Goal: Task Accomplishment & Management: Use online tool/utility

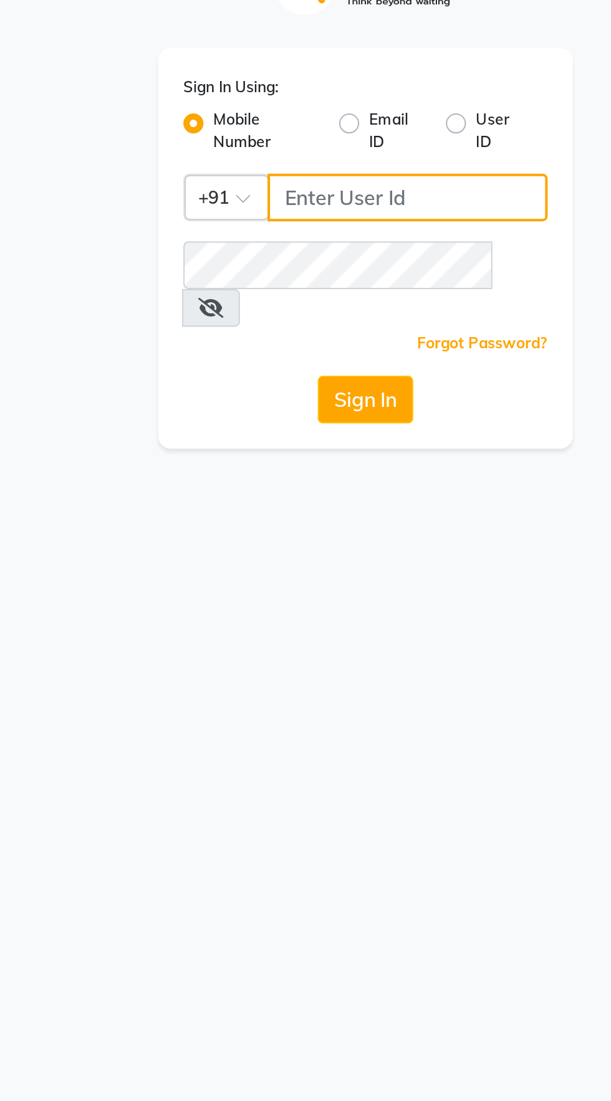
click at [281, 169] on input "Username" at bounding box center [326, 167] width 139 height 24
type input "8956544245"
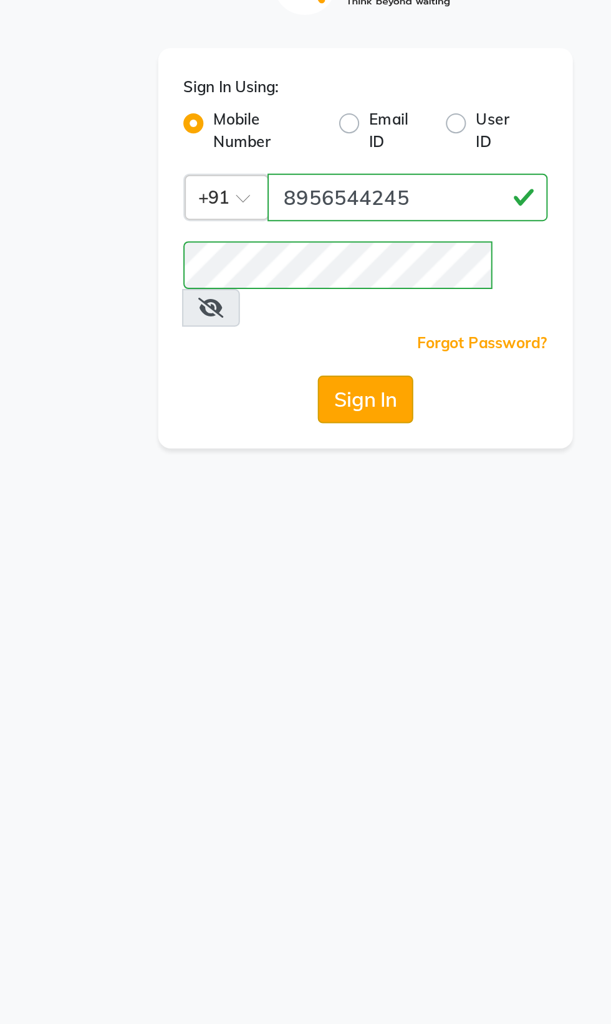
click at [303, 256] on button "Sign In" at bounding box center [305, 267] width 47 height 24
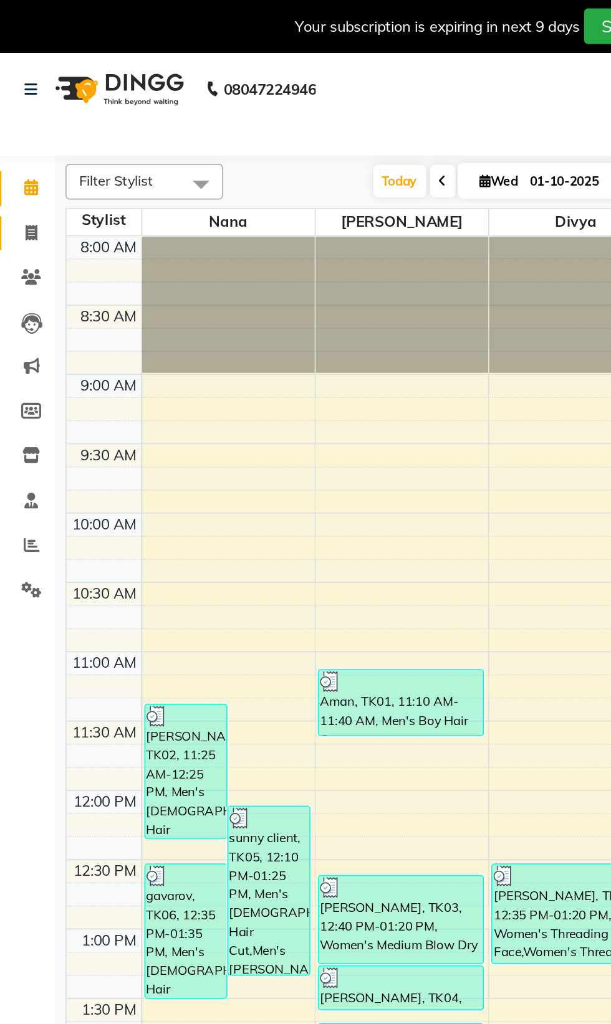
click at [26, 140] on icon at bounding box center [23, 137] width 7 height 9
select select "service"
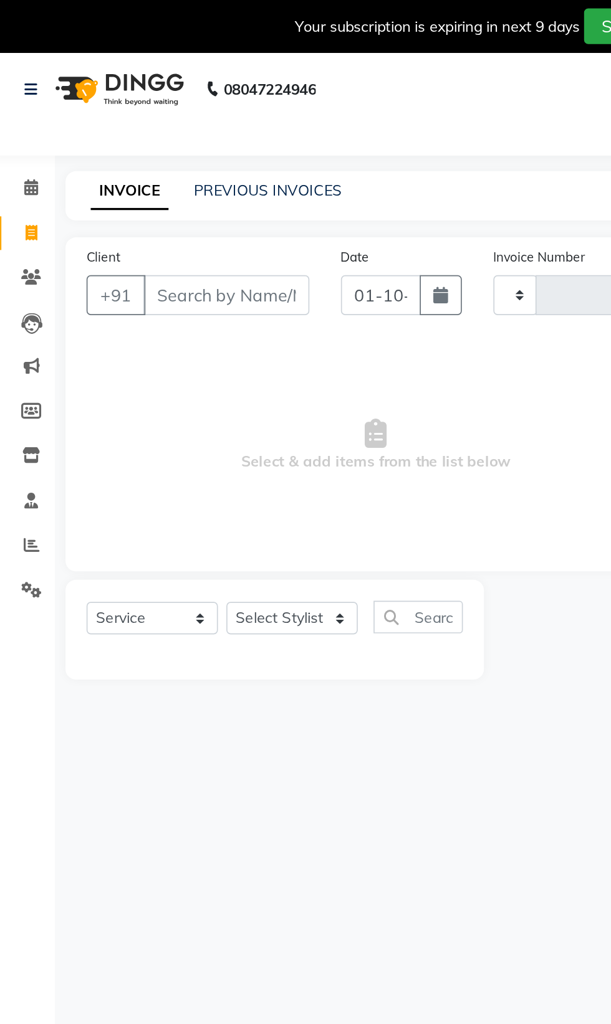
type input "2758"
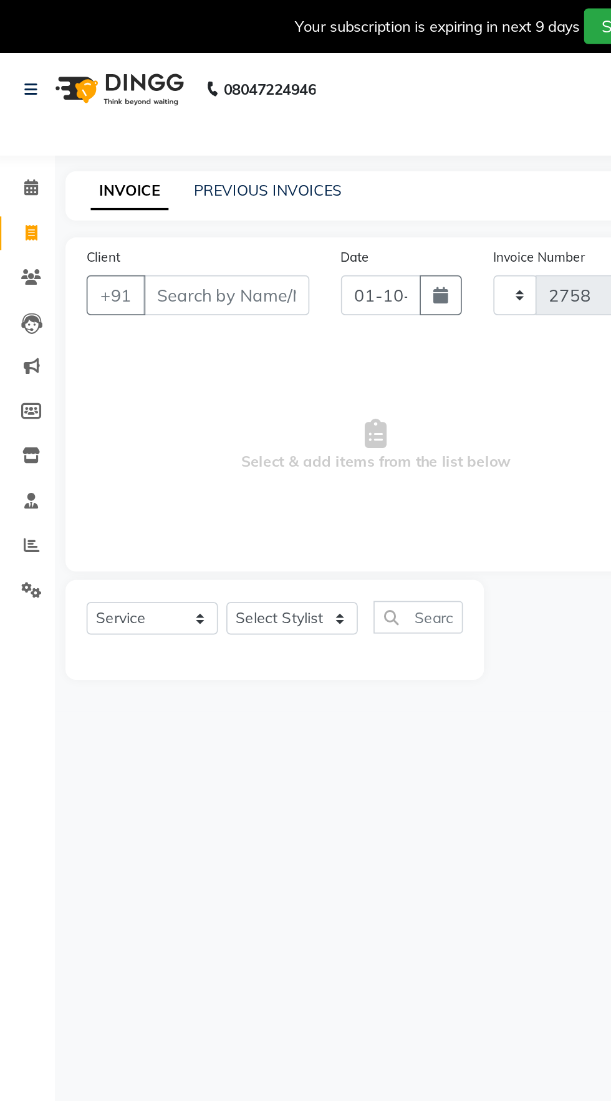
select select "7086"
click at [163, 115] on link "PREVIOUS INVOICES" at bounding box center [164, 112] width 88 height 11
